Goal: Transaction & Acquisition: Purchase product/service

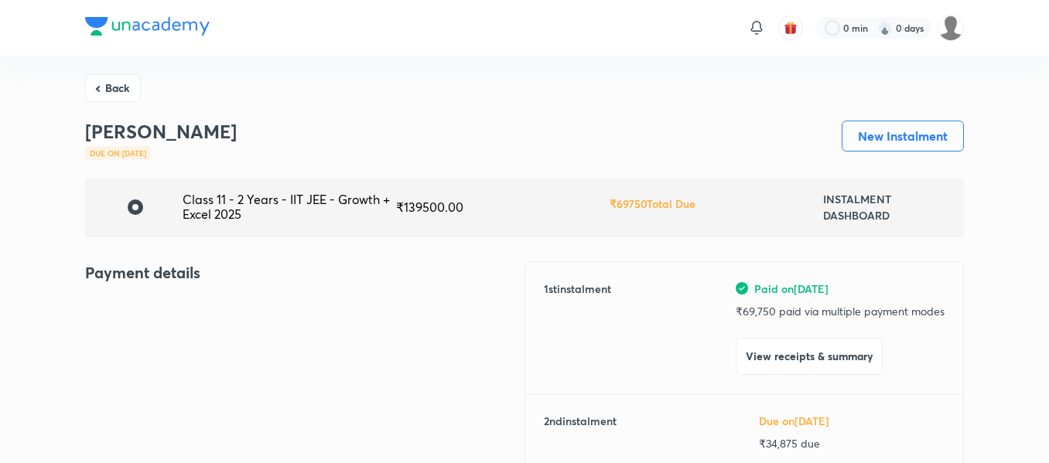
click at [124, 77] on button "Back" at bounding box center [113, 88] width 56 height 28
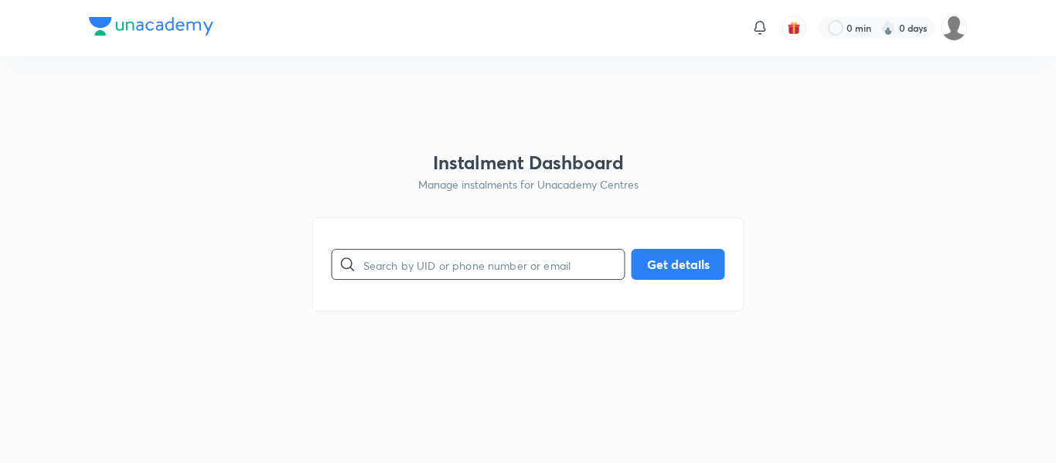
click at [411, 257] on input "text" at bounding box center [493, 264] width 261 height 39
paste input "[EMAIL_ADDRESS][DOMAIN_NAME]"
type input "[EMAIL_ADDRESS][DOMAIN_NAME]"
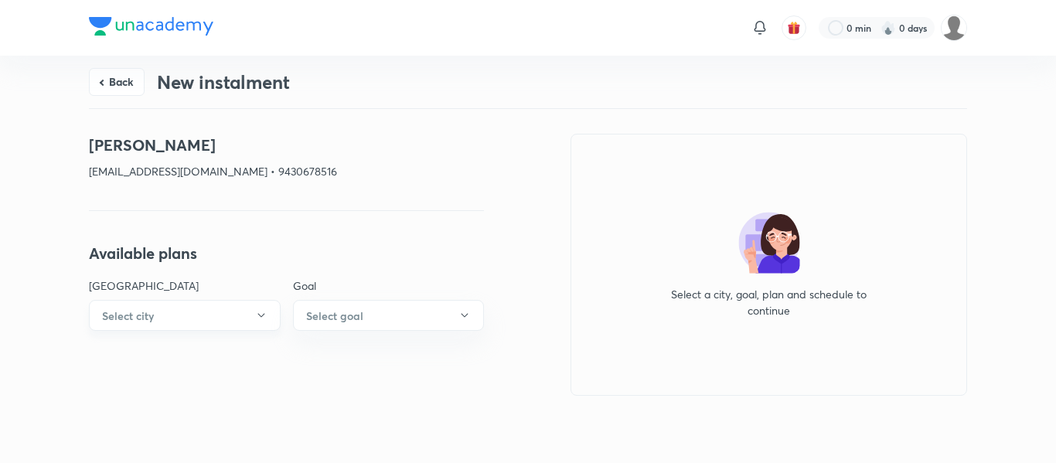
click at [240, 319] on button "Select city" at bounding box center [185, 315] width 192 height 31
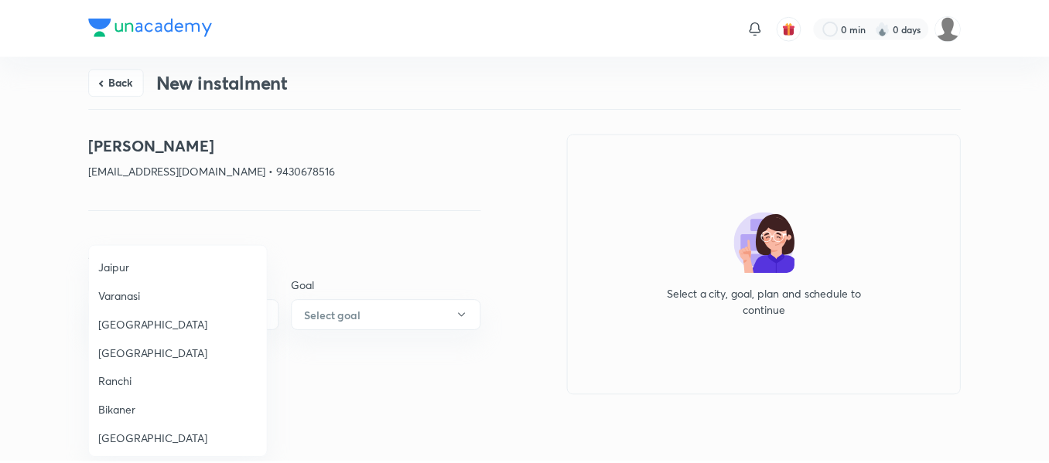
scroll to position [1421, 0]
click at [152, 341] on span "[GEOGRAPHIC_DATA]" at bounding box center [179, 349] width 160 height 16
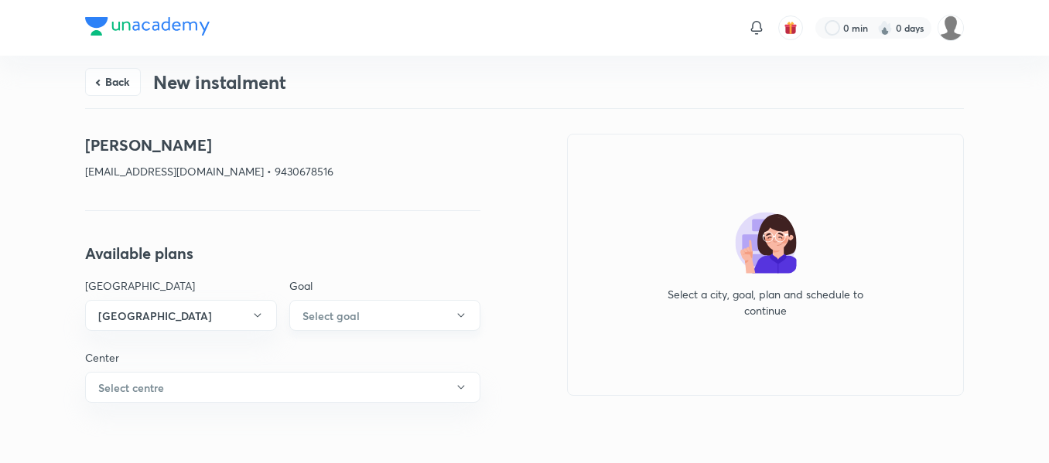
click at [353, 309] on h6 "Select goal" at bounding box center [330, 316] width 57 height 16
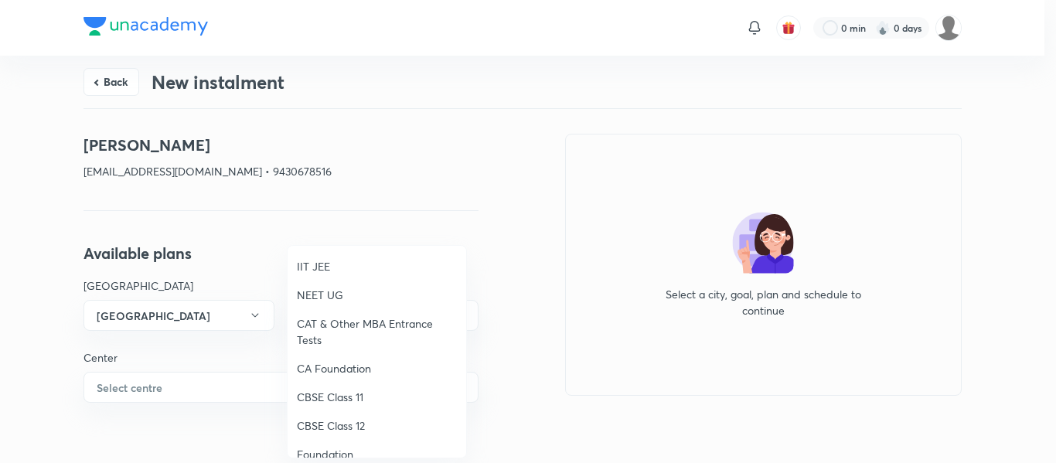
click at [322, 266] on span "IIT JEE" at bounding box center [377, 266] width 160 height 16
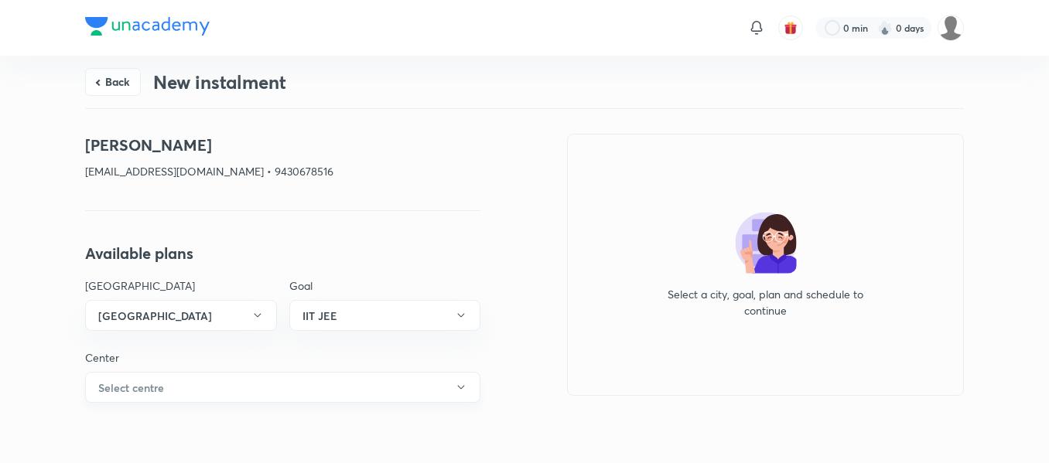
drag, startPoint x: 210, startPoint y: 408, endPoint x: 193, endPoint y: 397, distance: 19.8
click at [193, 397] on div "Back New instalment [PERSON_NAME] [EMAIL_ADDRESS][DOMAIN_NAME] • 9430678516 Ava…" at bounding box center [524, 260] width 879 height 409
click at [193, 397] on button "Select centre" at bounding box center [282, 387] width 395 height 31
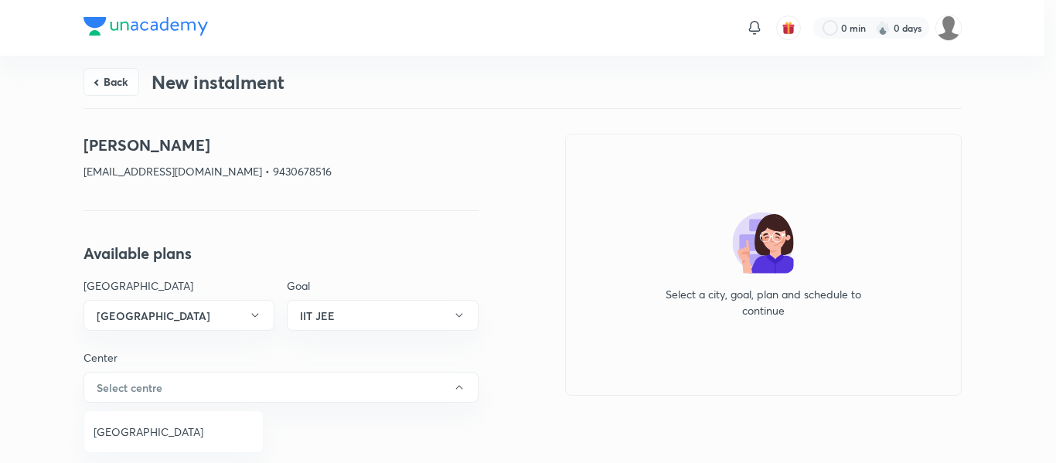
click at [134, 425] on span "[GEOGRAPHIC_DATA]" at bounding box center [174, 432] width 160 height 16
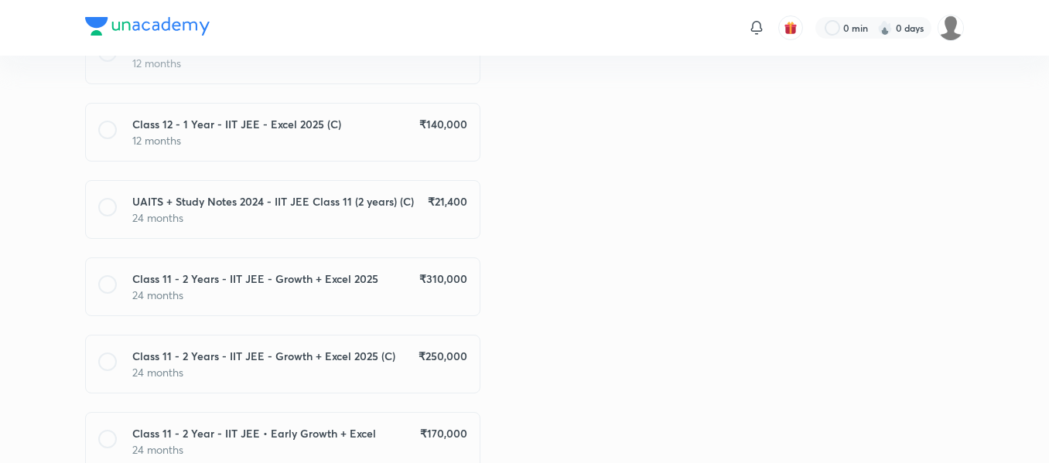
scroll to position [1471, 0]
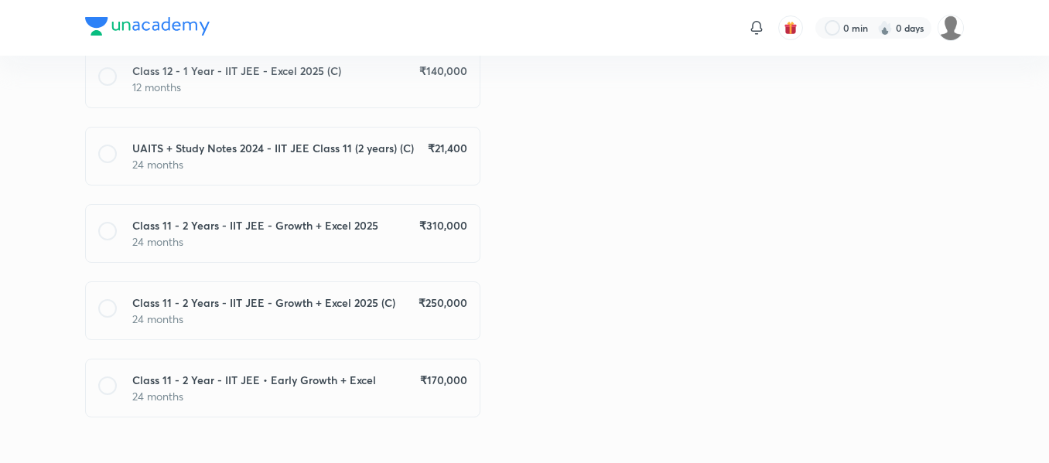
click at [435, 234] on p "24 months" at bounding box center [299, 242] width 335 height 16
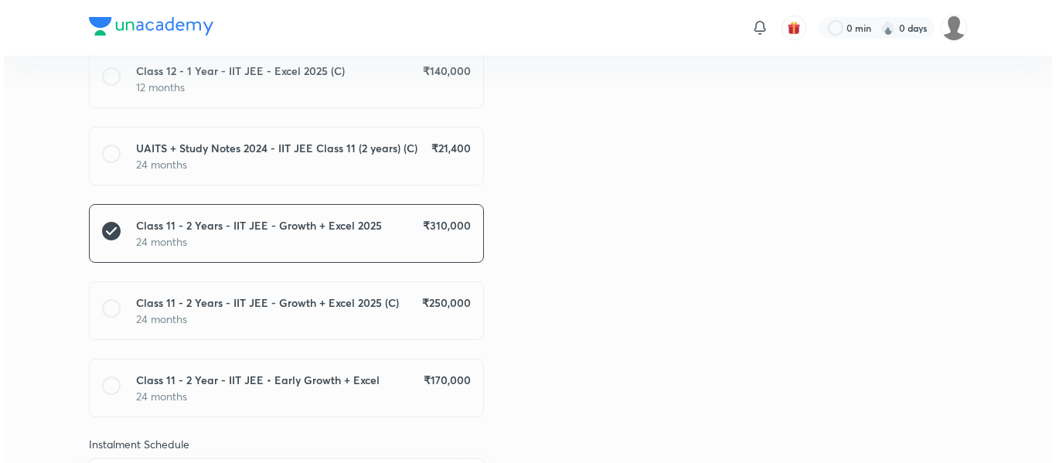
scroll to position [1543, 0]
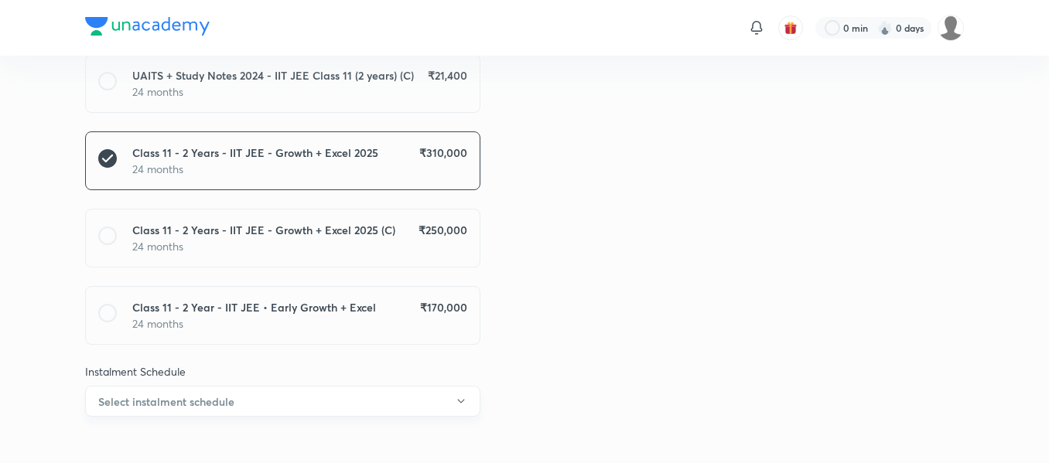
click at [302, 386] on button "Select instalment schedule" at bounding box center [282, 401] width 395 height 31
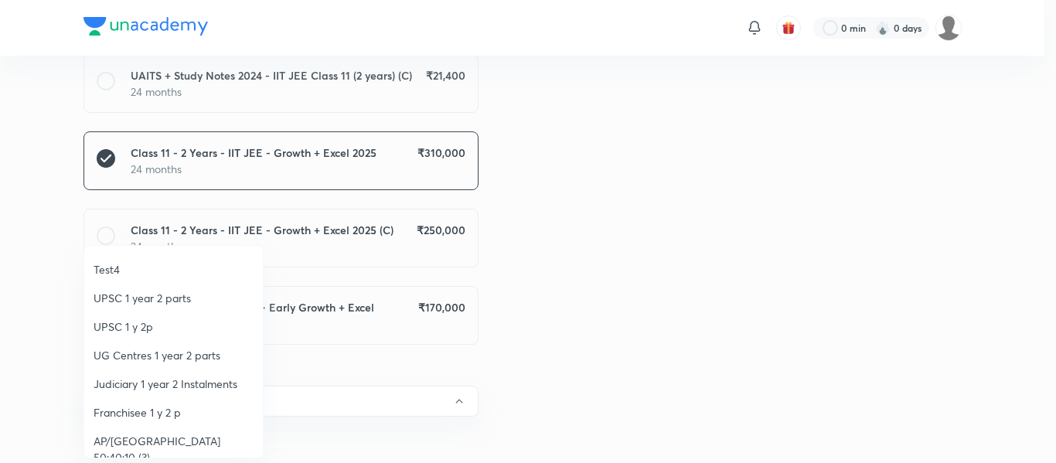
scroll to position [114, 0]
click at [169, 406] on span "Franchisee 1 y 2 p" at bounding box center [174, 409] width 160 height 16
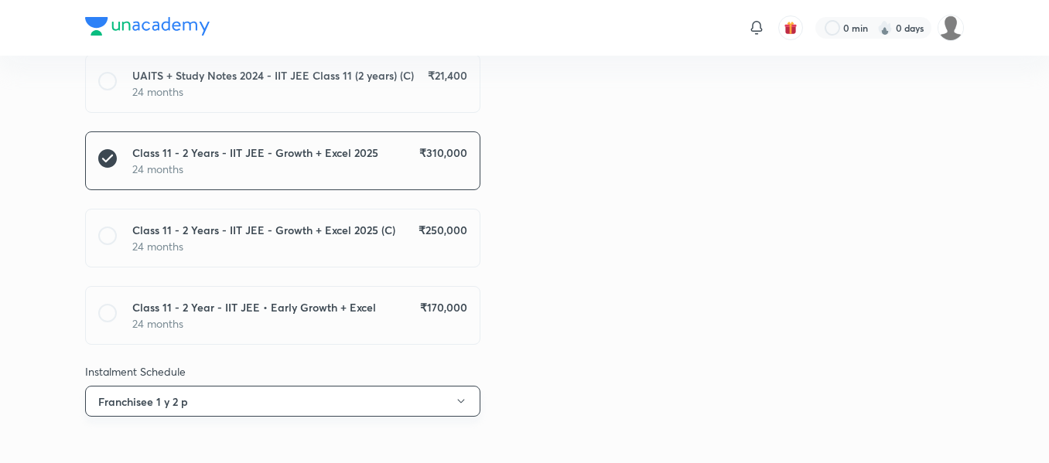
click at [169, 397] on button "Franchisee 1 y 2 p" at bounding box center [282, 401] width 395 height 31
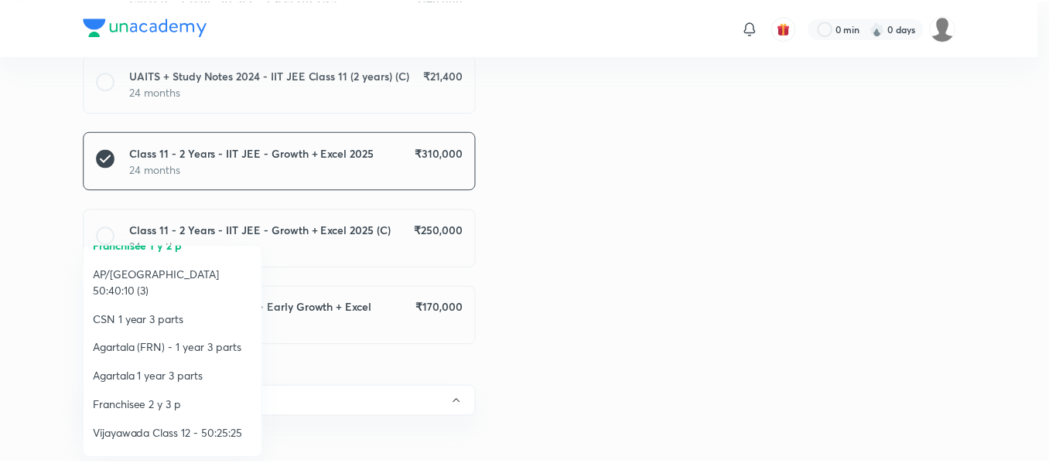
scroll to position [279, 0]
click at [131, 396] on span "Franchisee 2 y 3 p" at bounding box center [174, 404] width 160 height 16
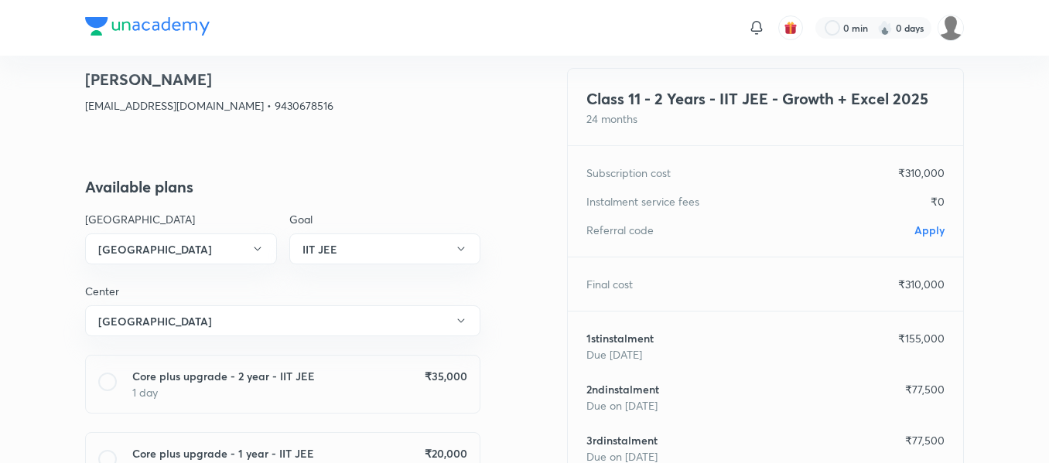
scroll to position [0, 0]
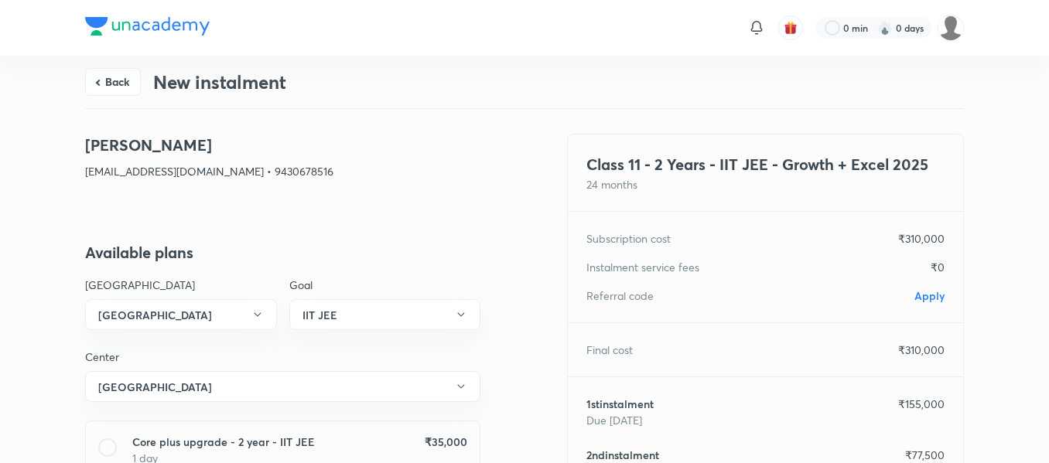
click at [923, 293] on span "Apply" at bounding box center [929, 295] width 30 height 15
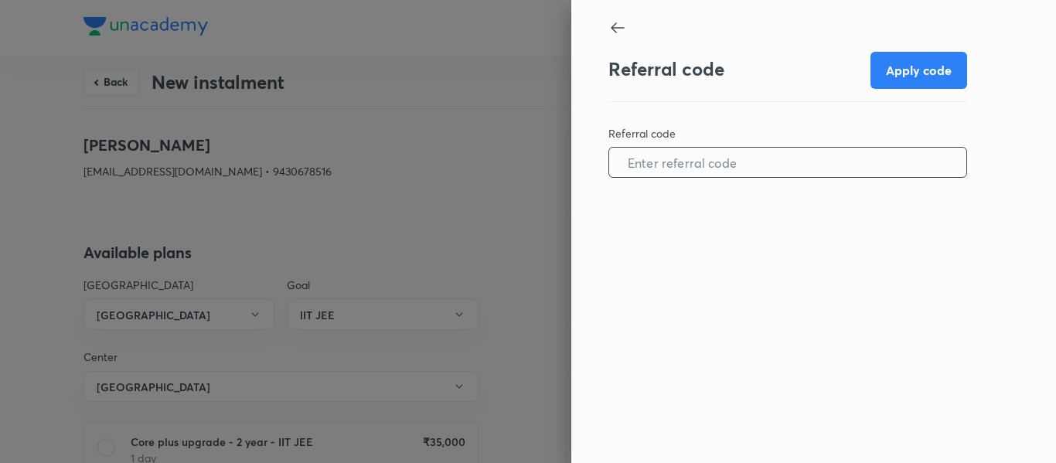
click at [765, 179] on input "text" at bounding box center [787, 162] width 357 height 39
paste input "MUZA0867K6ZJUA"
type input "MUZA0867K6ZJUA"
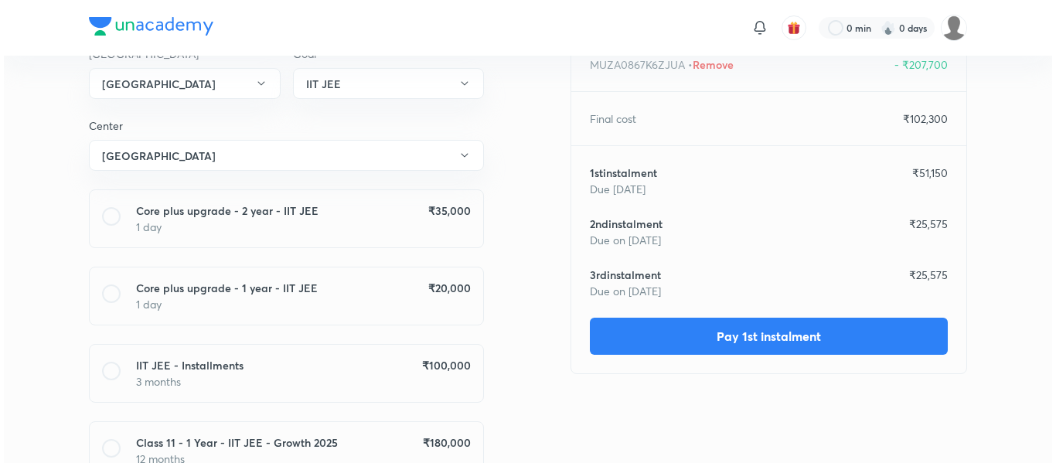
scroll to position [241, 0]
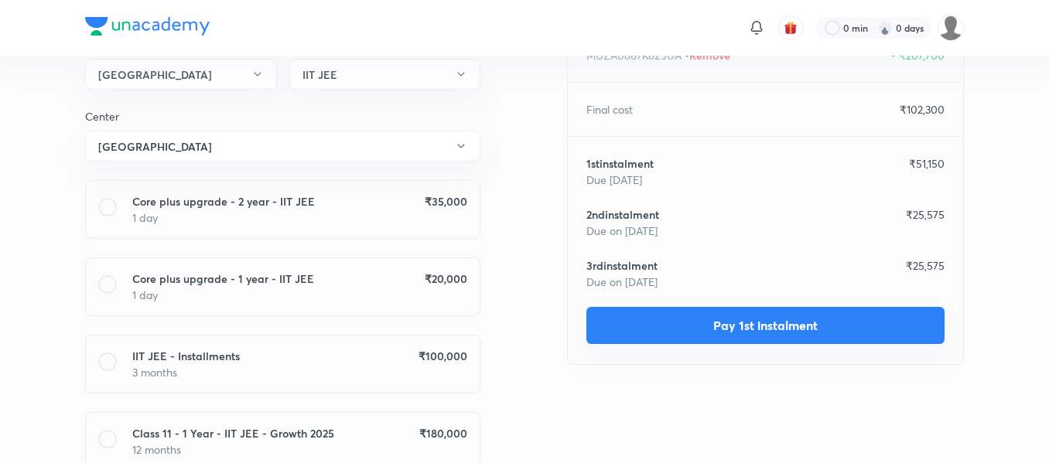
click at [679, 330] on button "Pay 1st instalment" at bounding box center [765, 325] width 358 height 37
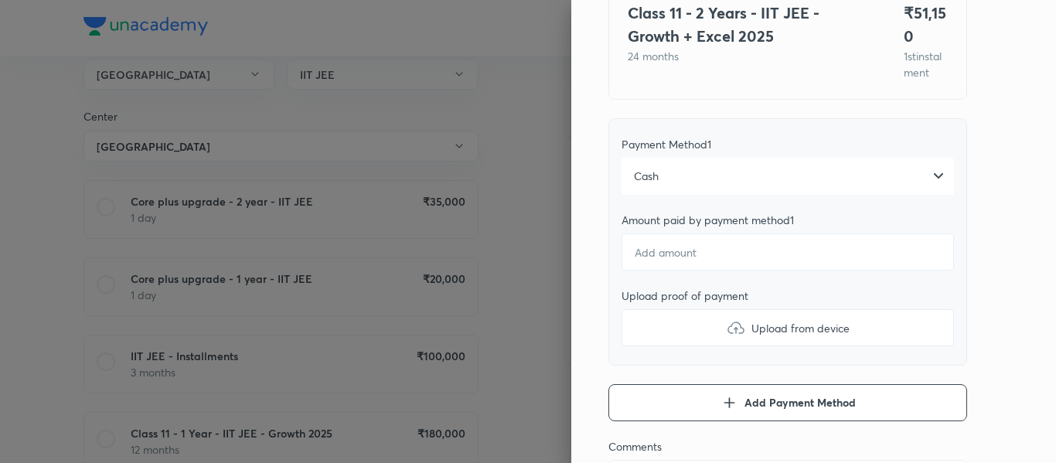
scroll to position [179, 0]
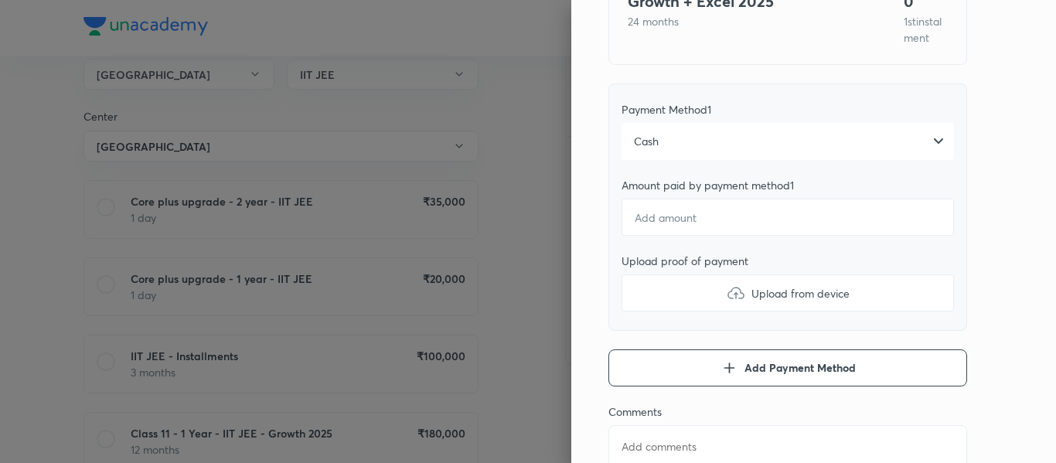
click at [657, 141] on div "Cash" at bounding box center [788, 141] width 333 height 37
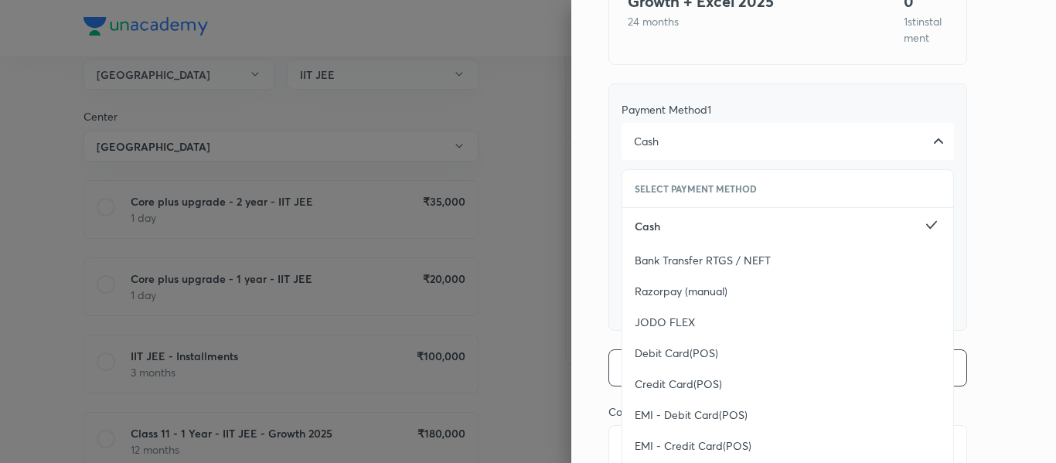
scroll to position [316, 0]
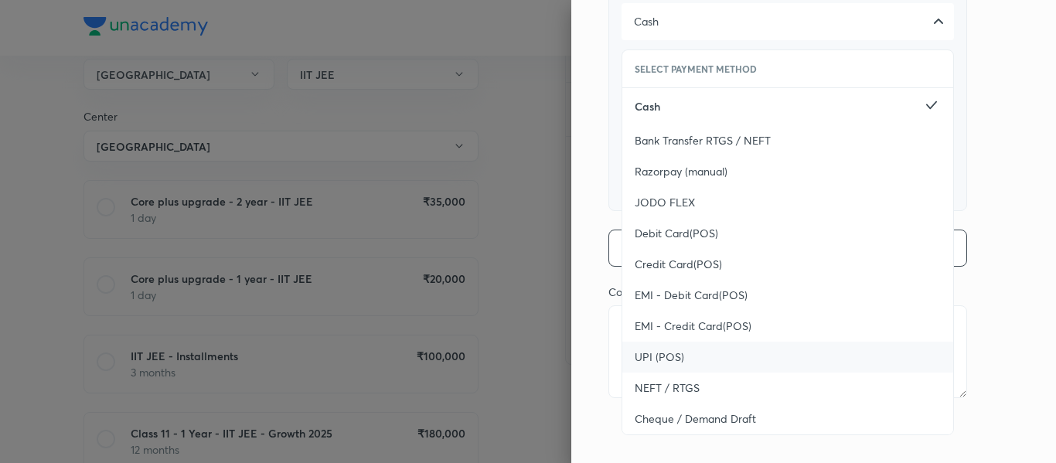
click at [635, 350] on span "UPI (POS)" at bounding box center [659, 357] width 49 height 15
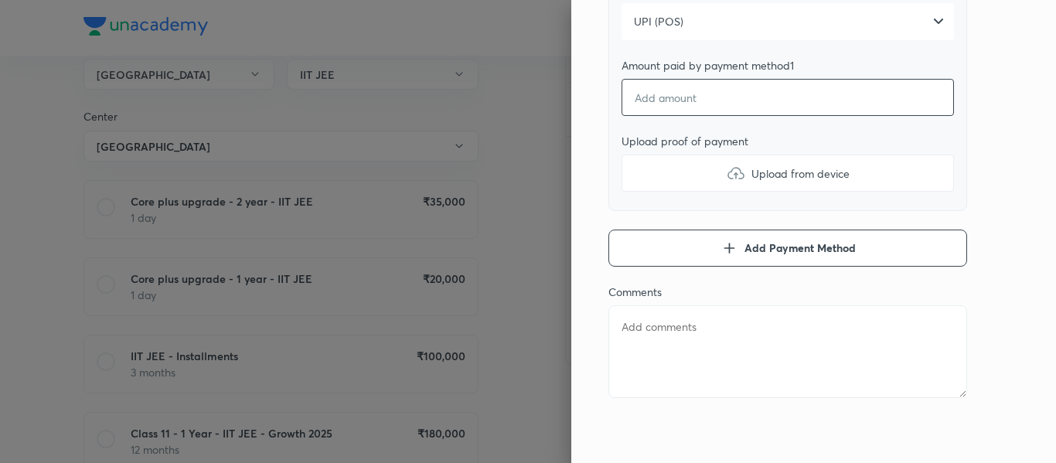
click at [657, 106] on input "number" at bounding box center [788, 97] width 333 height 37
type textarea "x"
type input "5"
type textarea "x"
type input "51"
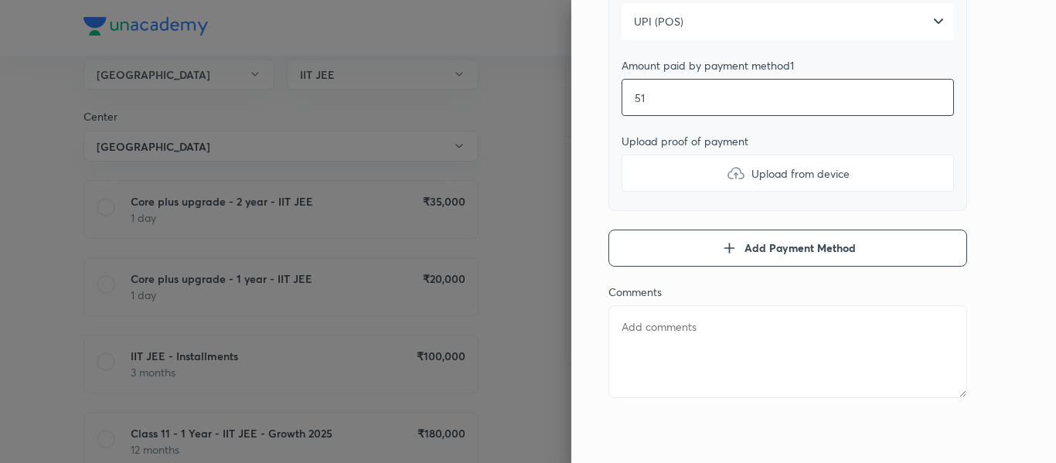
type textarea "x"
type input "511"
type textarea "x"
type input "5115"
type textarea "x"
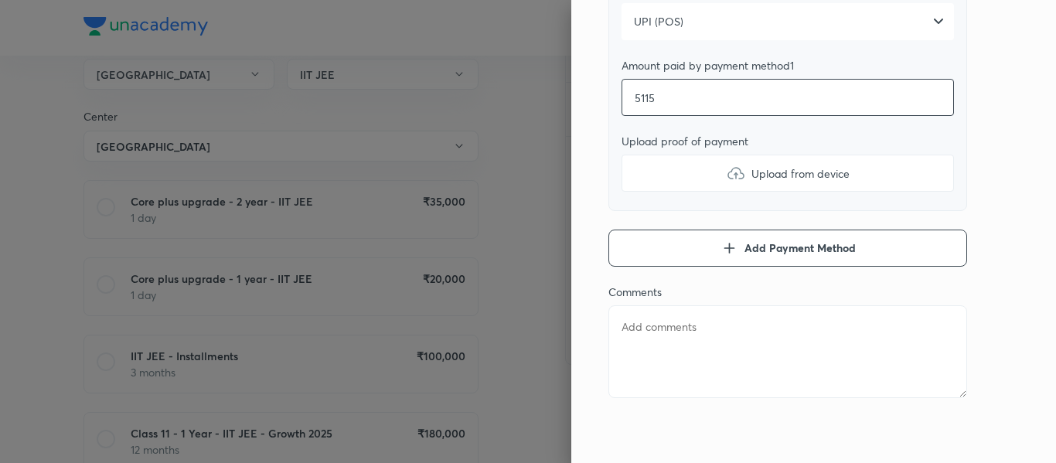
type input "51150"
type textarea "x"
type input "51150"
click at [727, 182] on img at bounding box center [736, 173] width 19 height 19
click at [0, 0] on input "Upload from device" at bounding box center [0, 0] width 0 height 0
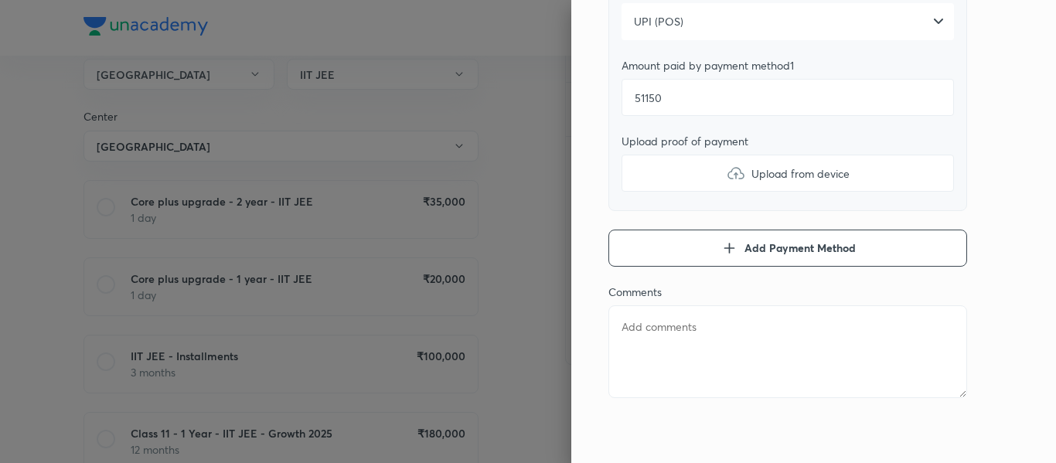
type textarea "x"
click at [660, 327] on textarea at bounding box center [788, 351] width 359 height 93
type textarea "1"
type textarea "x"
type textarea "1s"
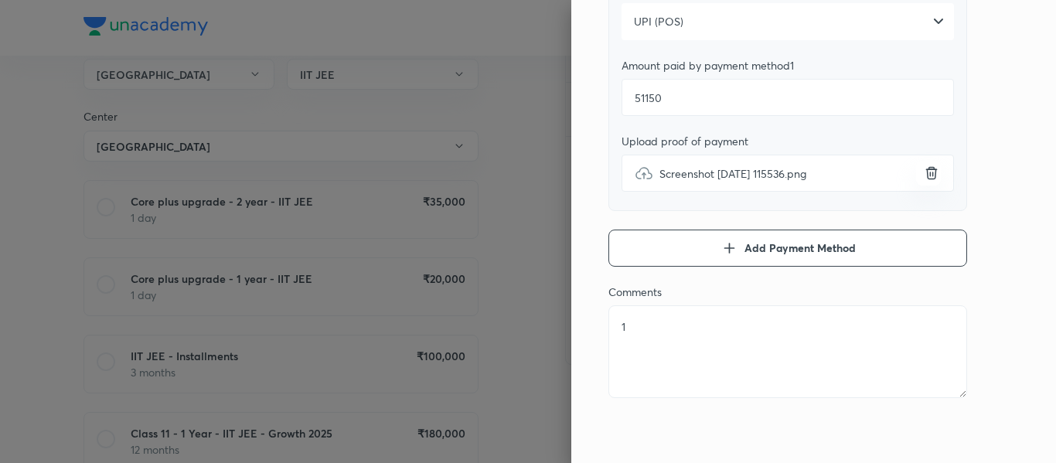
type textarea "x"
type textarea "1st"
type textarea "x"
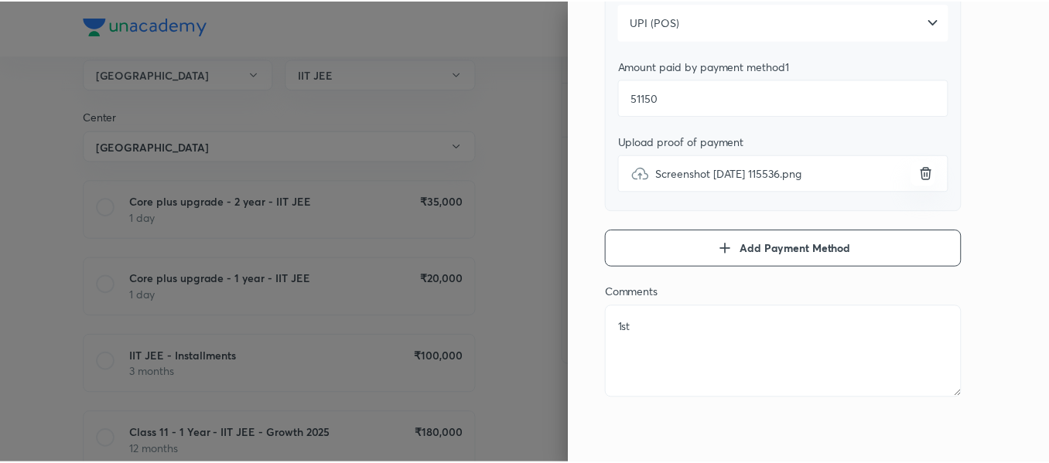
scroll to position [0, 0]
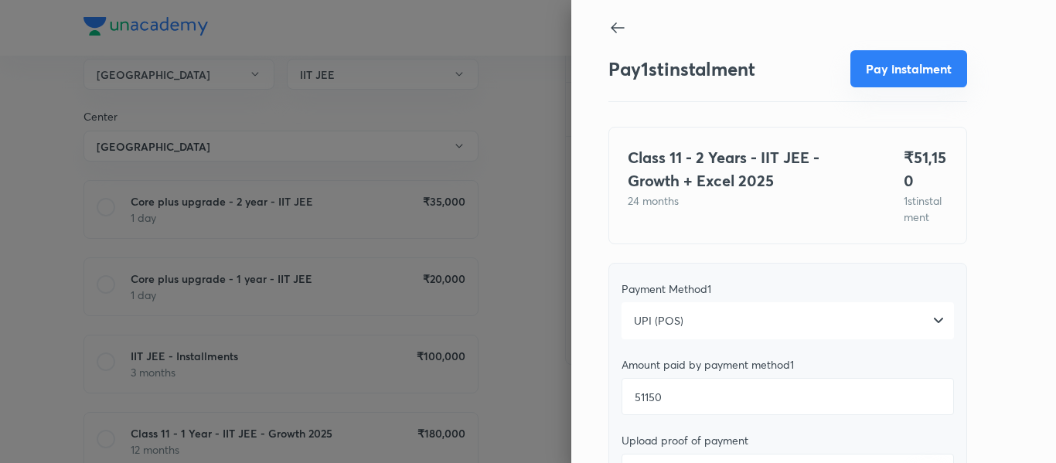
type textarea "1st"
click at [858, 76] on button "Pay instalment" at bounding box center [909, 68] width 117 height 37
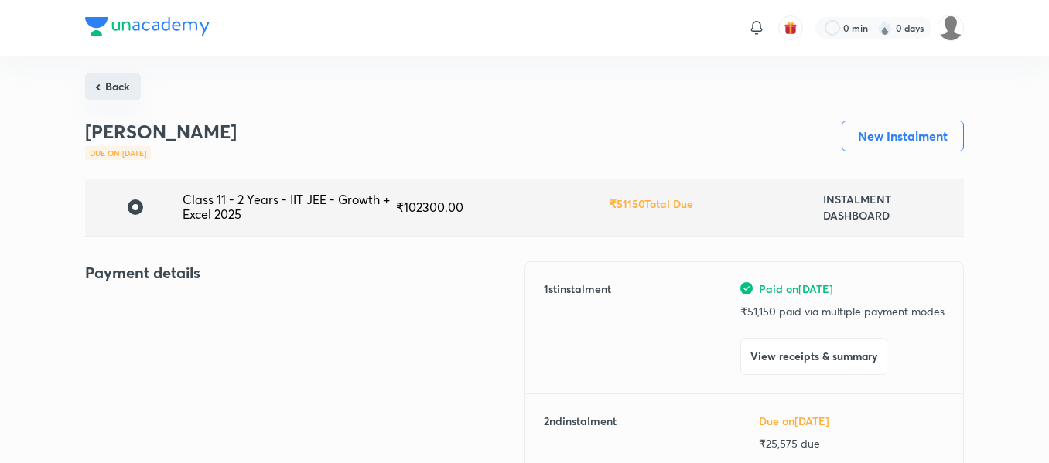
click at [100, 81] on button "Back" at bounding box center [113, 87] width 56 height 28
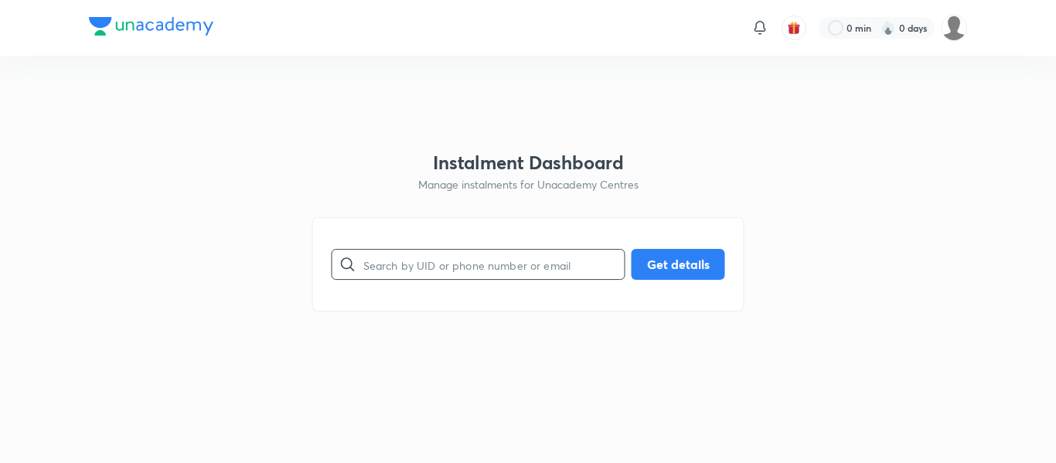
click at [433, 280] on input "text" at bounding box center [493, 264] width 261 height 39
paste input "[EMAIL_ADDRESS][DOMAIN_NAME]"
type input "[EMAIL_ADDRESS][DOMAIN_NAME]"
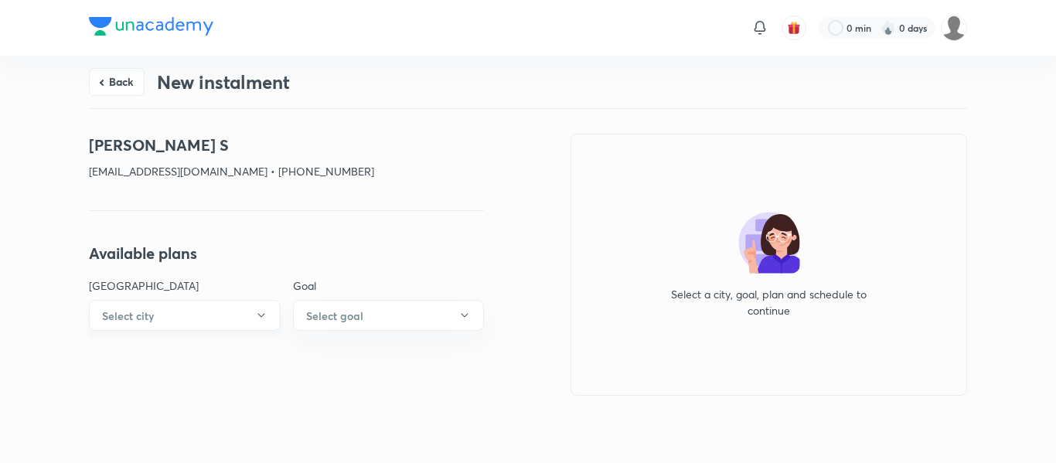
click at [231, 310] on button "Select city" at bounding box center [185, 315] width 192 height 31
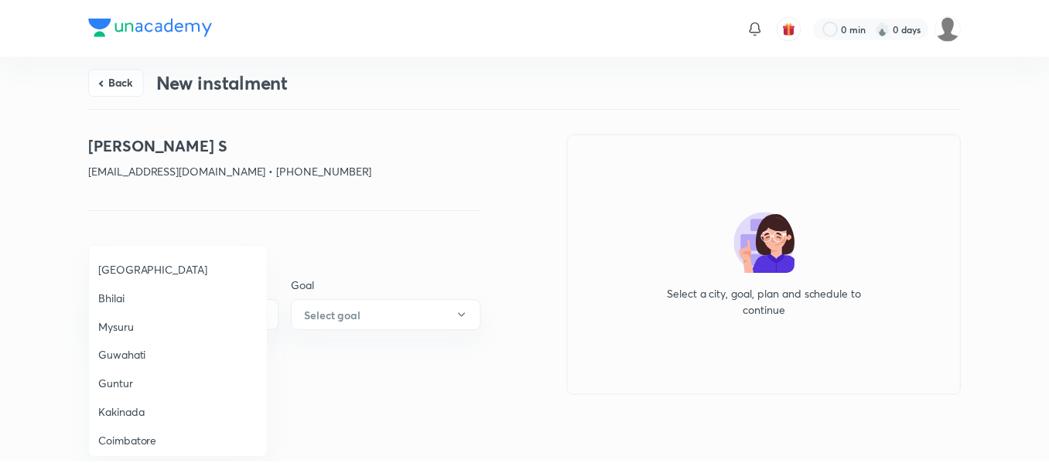
scroll to position [568, 0]
click at [146, 376] on li "Puducherry" at bounding box center [179, 385] width 179 height 29
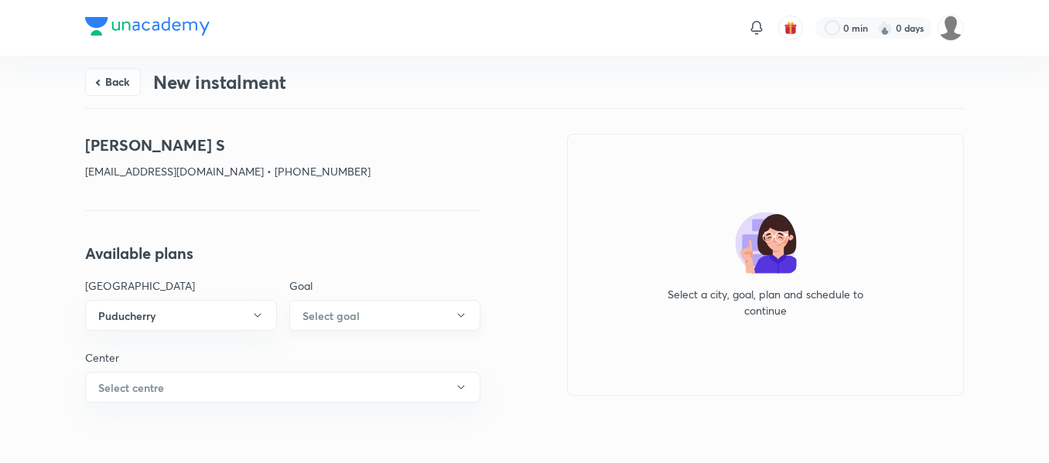
click at [364, 309] on button "Select goal" at bounding box center [385, 315] width 192 height 31
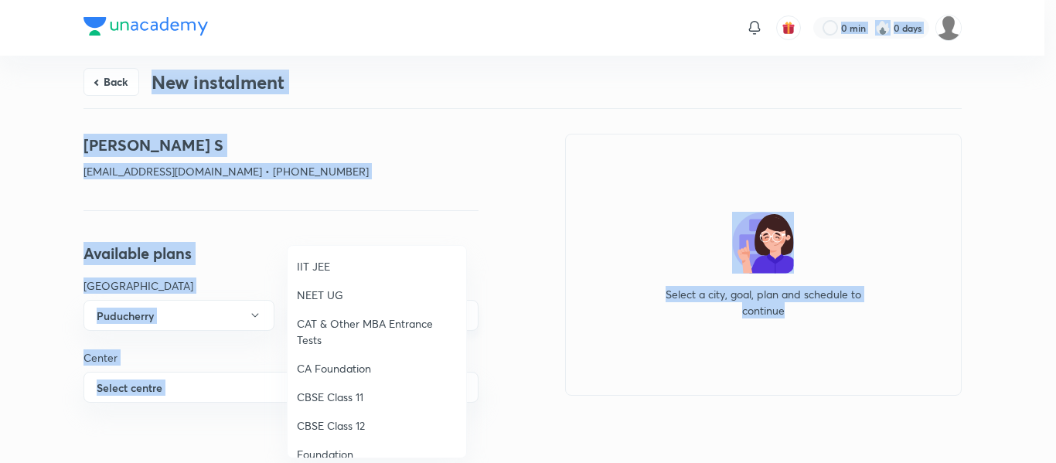
click at [364, 309] on li "NEET UG" at bounding box center [377, 295] width 179 height 29
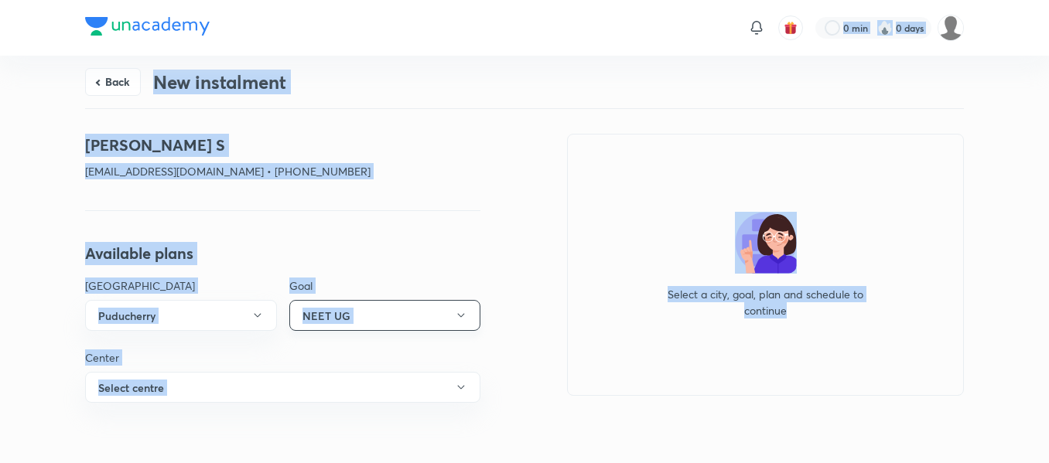
click at [364, 309] on button "NEET UG" at bounding box center [385, 315] width 192 height 31
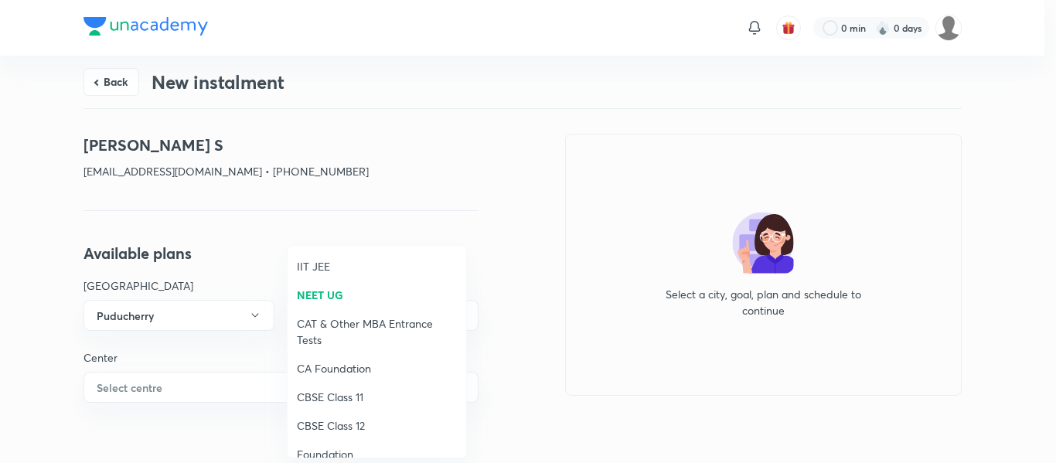
click at [339, 452] on span "Foundation" at bounding box center [377, 454] width 160 height 16
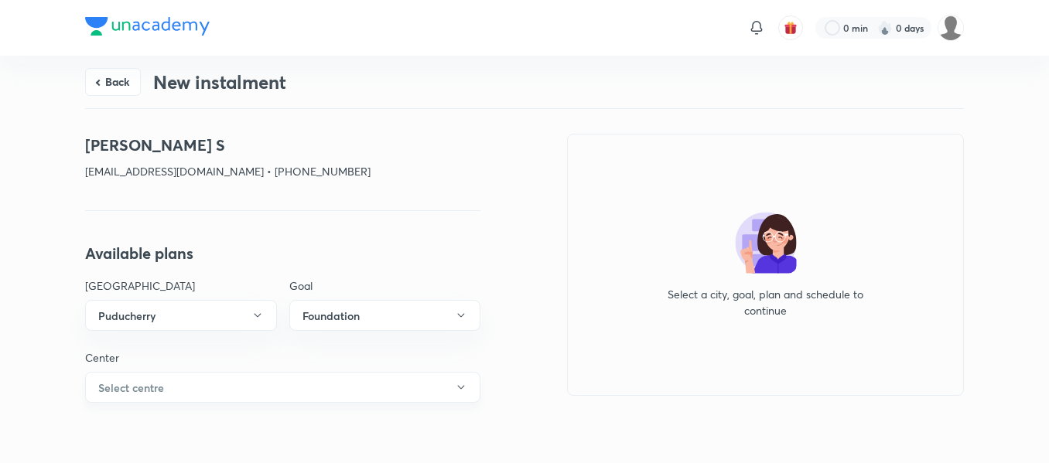
click at [226, 391] on button "Select centre" at bounding box center [282, 387] width 395 height 31
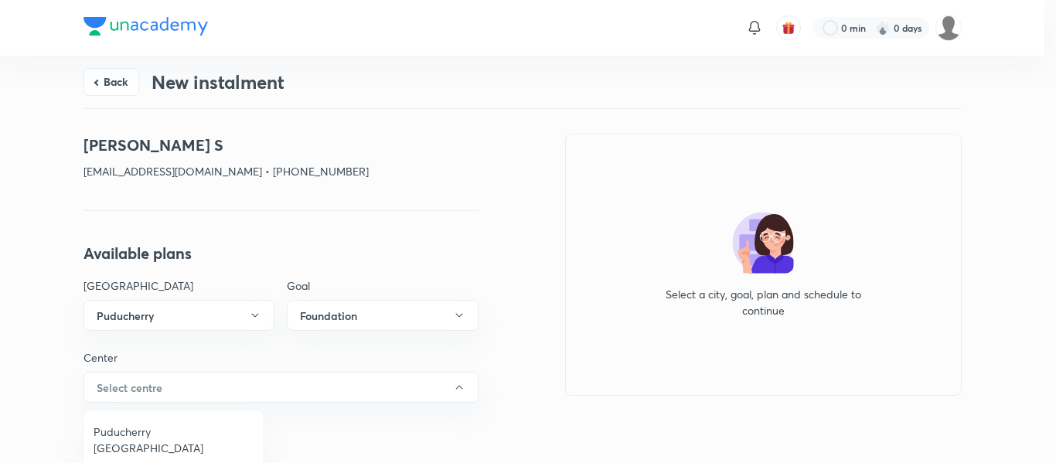
click at [155, 428] on span "Puducherry [GEOGRAPHIC_DATA]" at bounding box center [174, 440] width 160 height 32
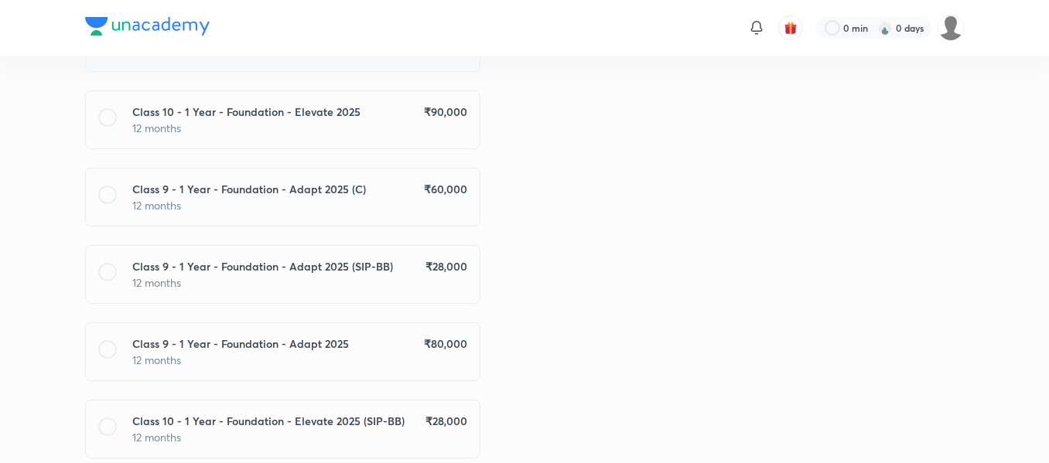
scroll to position [486, 0]
click at [451, 357] on p "12 months" at bounding box center [299, 359] width 335 height 16
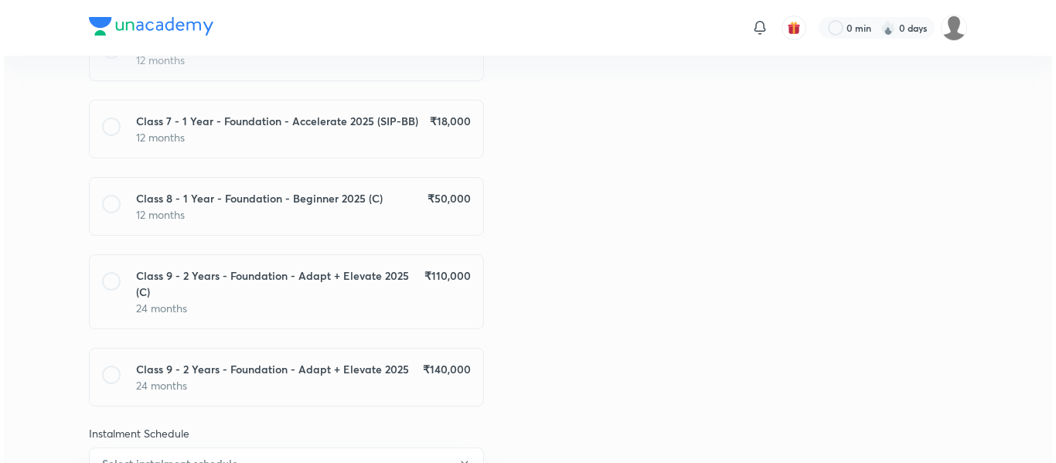
scroll to position [1156, 0]
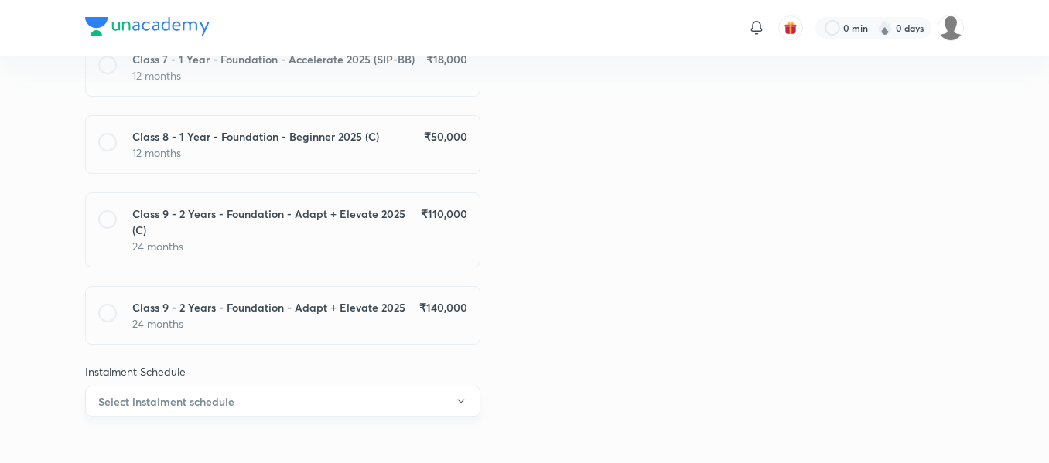
click at [404, 398] on button "Select instalment schedule" at bounding box center [282, 401] width 395 height 31
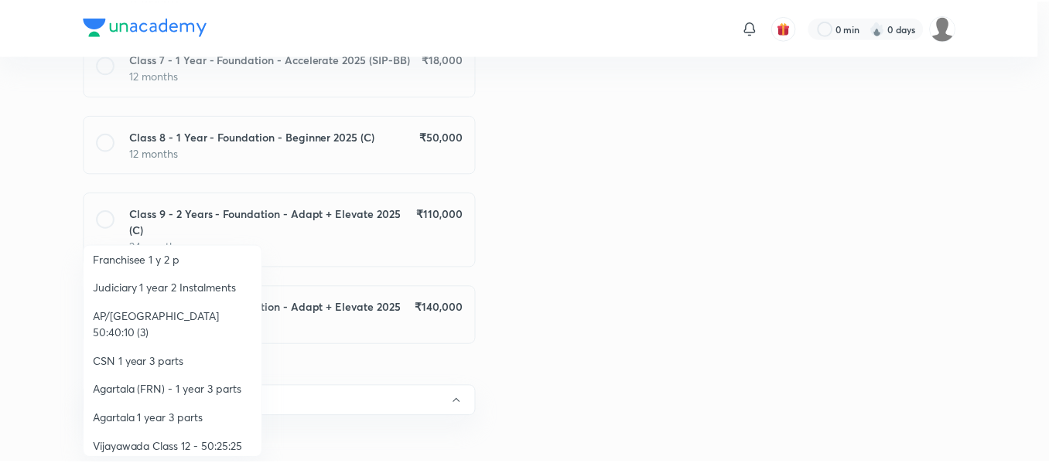
scroll to position [267, 0]
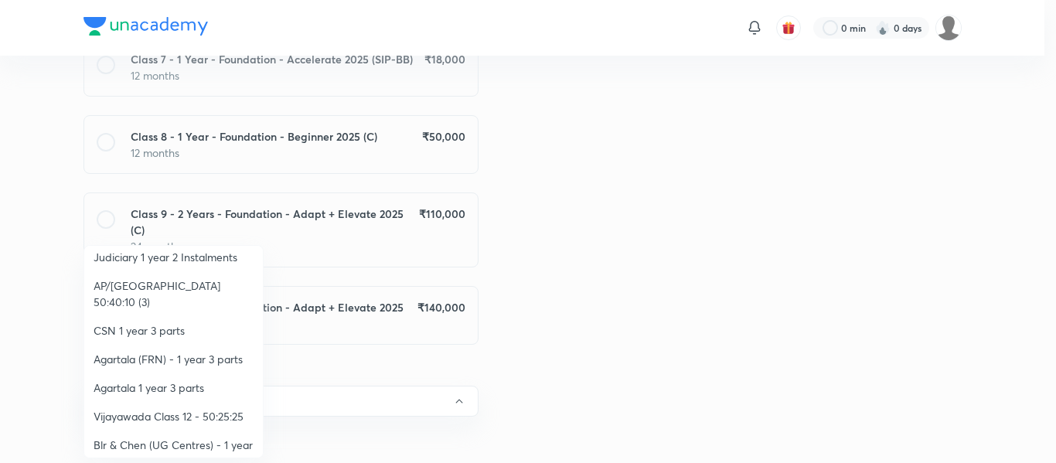
click at [207, 408] on span "Vijayawada Class 12 - 50:25:25" at bounding box center [174, 416] width 160 height 16
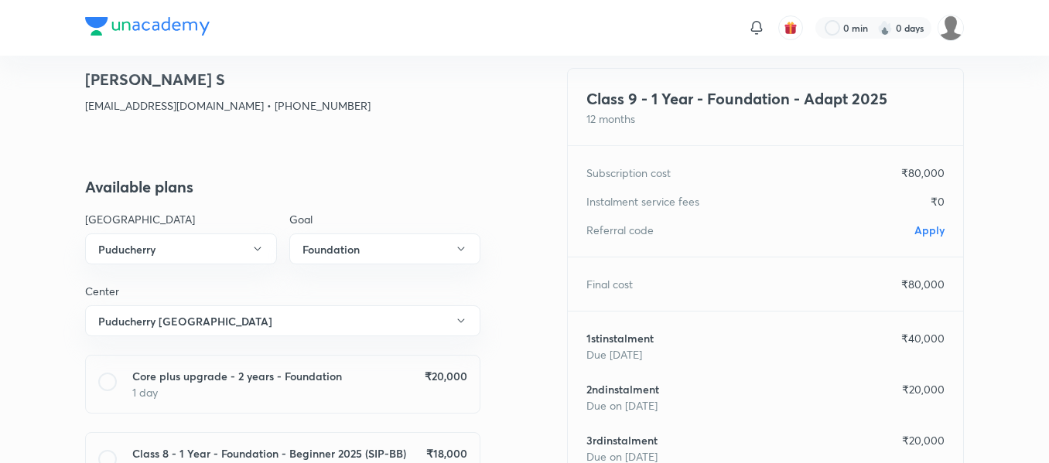
scroll to position [0, 0]
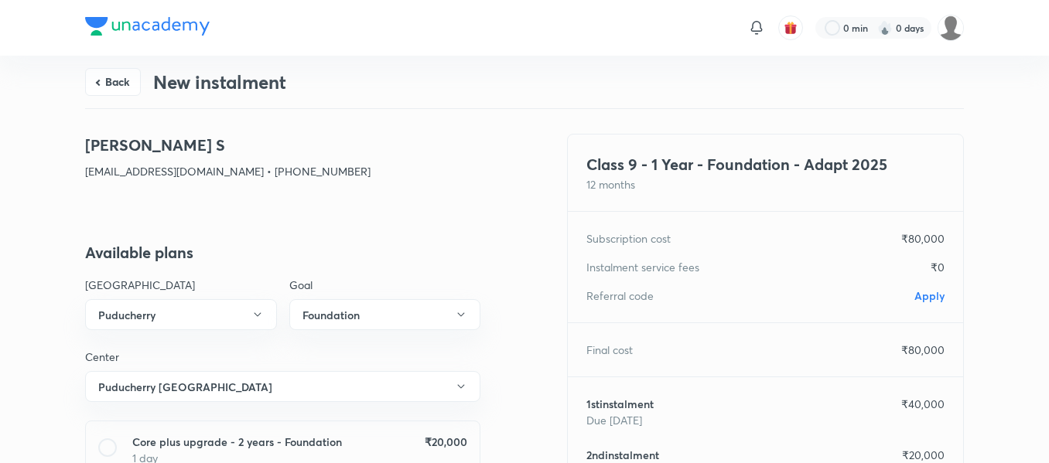
click at [936, 291] on span "Apply" at bounding box center [929, 295] width 30 height 15
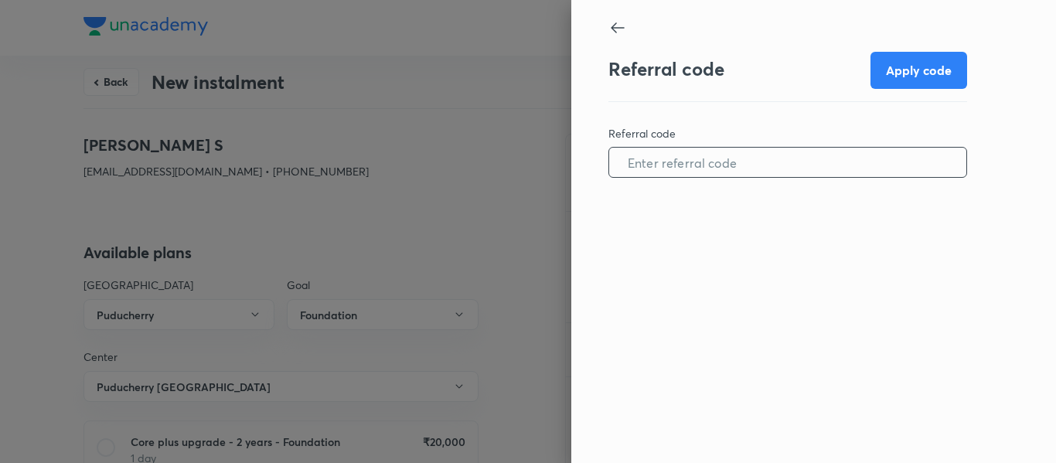
click at [755, 159] on input "text" at bounding box center [787, 162] width 357 height 39
paste input "PUDU08697VE3Q6"
type input "PUDU08697VE3Q6"
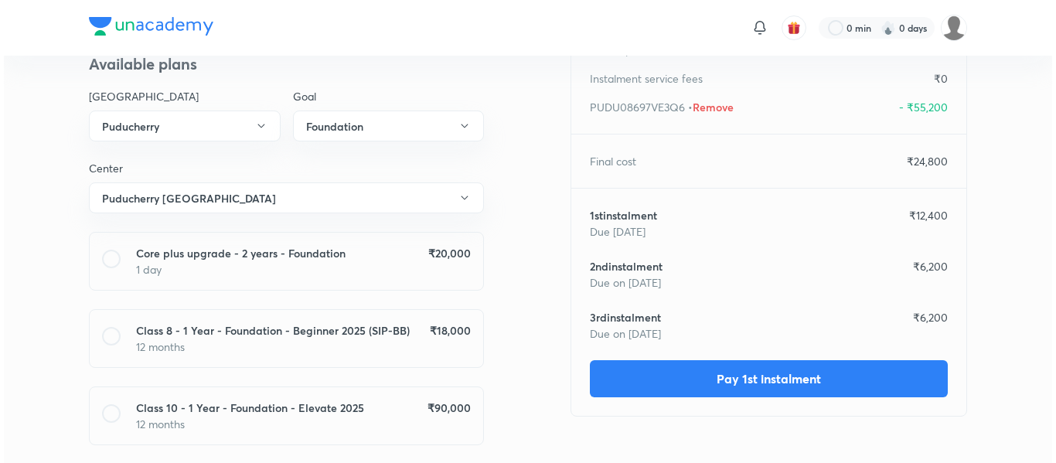
scroll to position [245, 0]
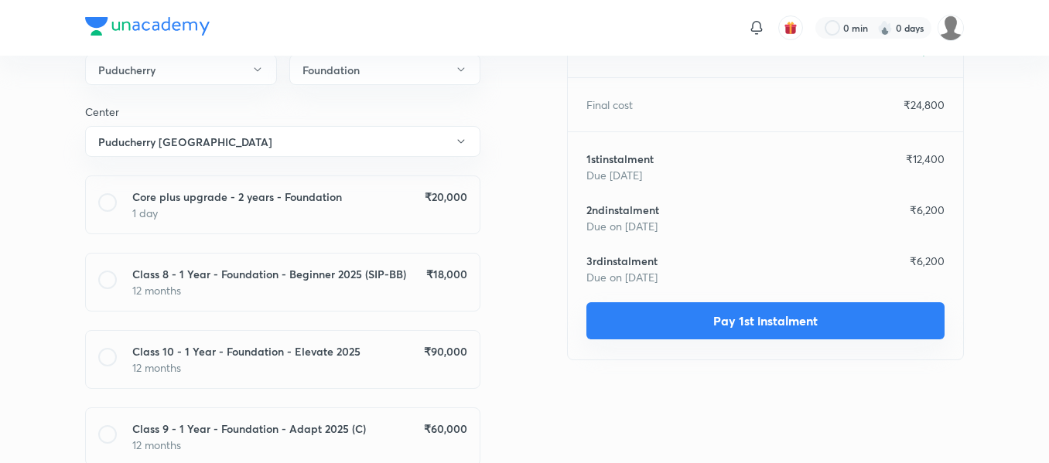
click at [692, 317] on button "Pay 1st instalment" at bounding box center [765, 320] width 358 height 37
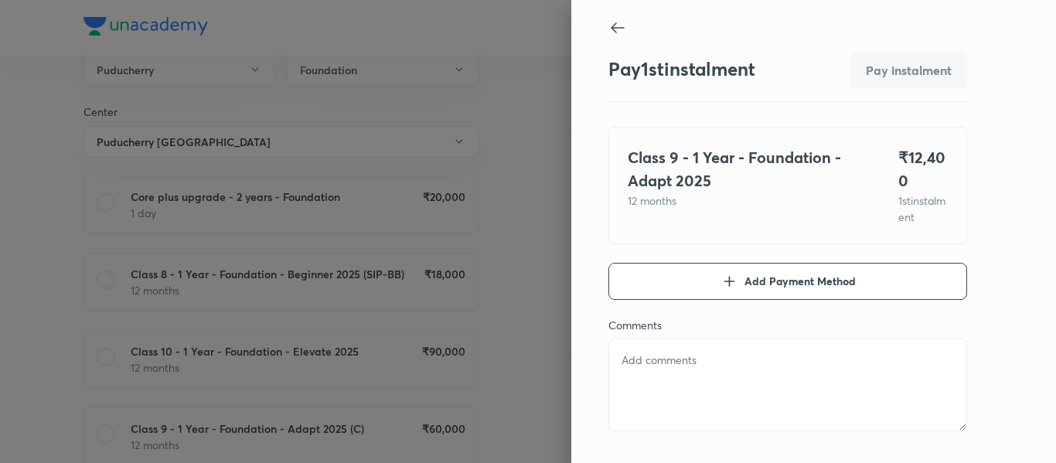
type textarea "x"
